Goal: Transaction & Acquisition: Purchase product/service

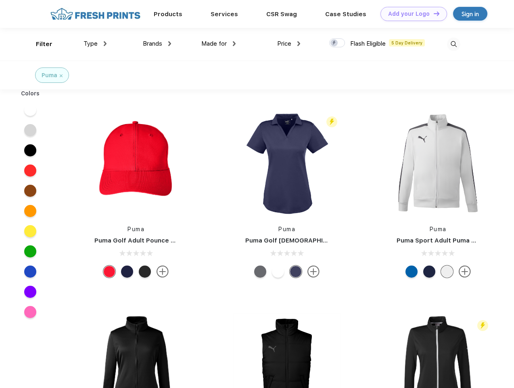
click at [411, 14] on link "Add your Logo Design Tool" at bounding box center [414, 14] width 67 height 14
click at [0, 0] on div "Design Tool" at bounding box center [0, 0] width 0 height 0
click at [433, 13] on link "Add your Logo Design Tool" at bounding box center [414, 14] width 67 height 14
click at [39, 44] on div "Filter" at bounding box center [44, 44] width 17 height 9
click at [95, 44] on span "Type" at bounding box center [91, 43] width 14 height 7
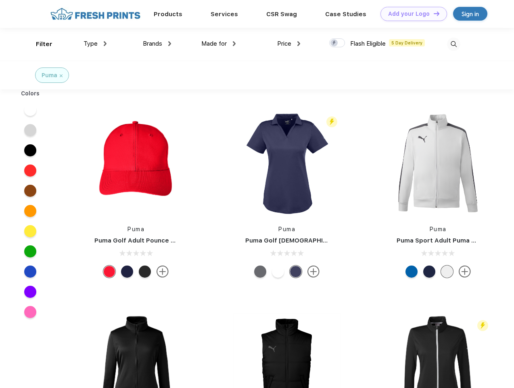
click at [157, 44] on span "Brands" at bounding box center [152, 43] width 19 height 7
click at [219, 44] on span "Made for" at bounding box center [213, 43] width 25 height 7
click at [289, 44] on span "Price" at bounding box center [284, 43] width 14 height 7
click at [338, 43] on div at bounding box center [337, 42] width 16 height 9
click at [335, 43] on input "checkbox" at bounding box center [331, 40] width 5 height 5
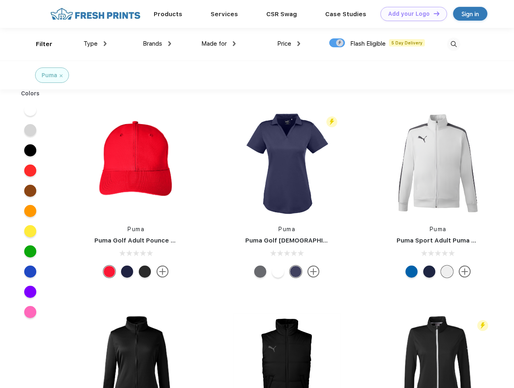
click at [454, 44] on img at bounding box center [453, 44] width 13 height 13
